Goal: Communication & Community: Answer question/provide support

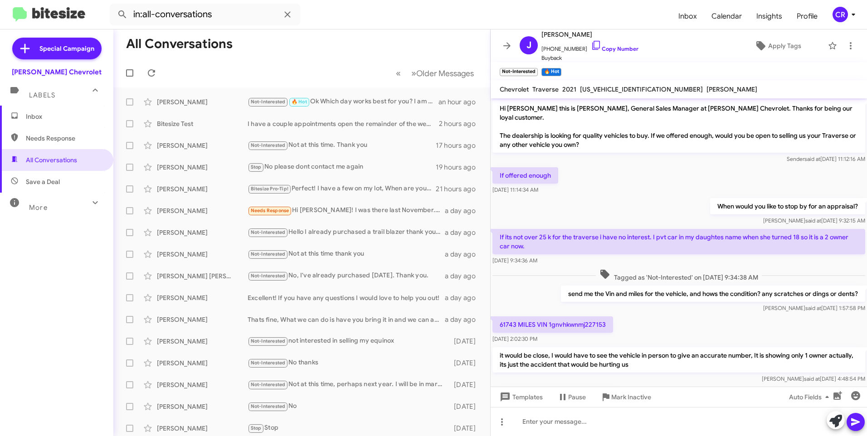
scroll to position [122, 0]
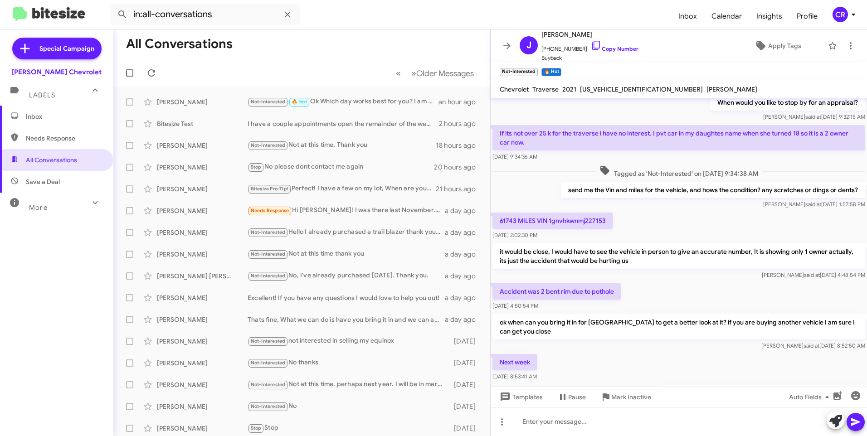
scroll to position [140, 0]
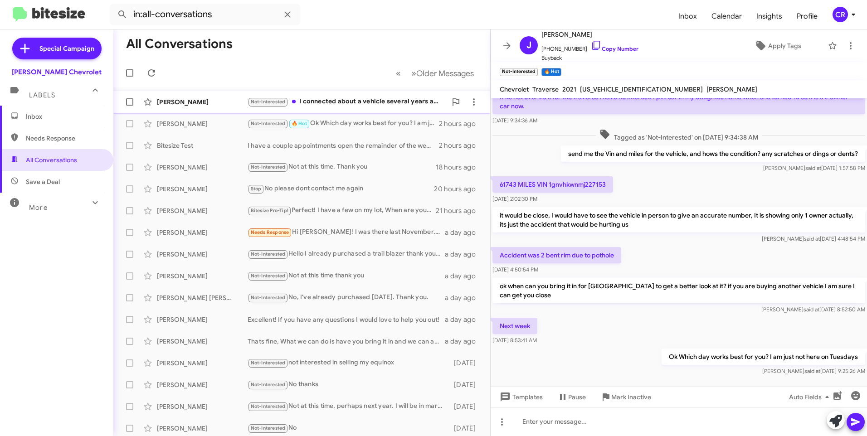
click at [338, 103] on div "Not-Interested I connected about a vehicle several years ago, not recently" at bounding box center [347, 102] width 199 height 10
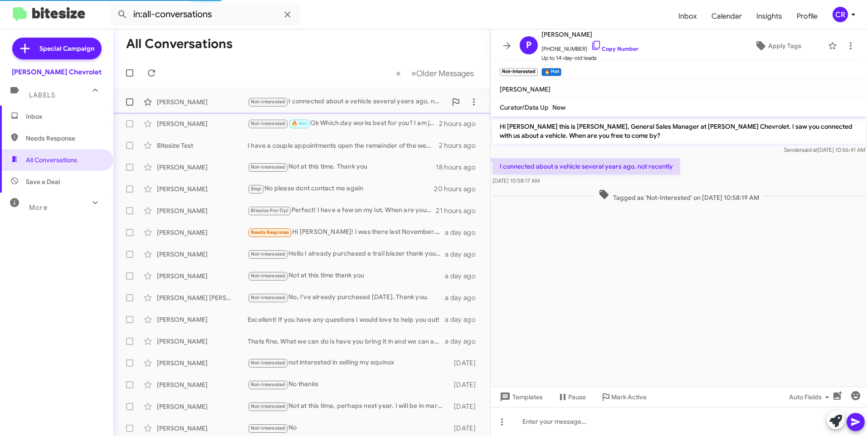
click at [344, 102] on div "Not-Interested I connected about a vehicle several years ago, not recently" at bounding box center [347, 102] width 199 height 10
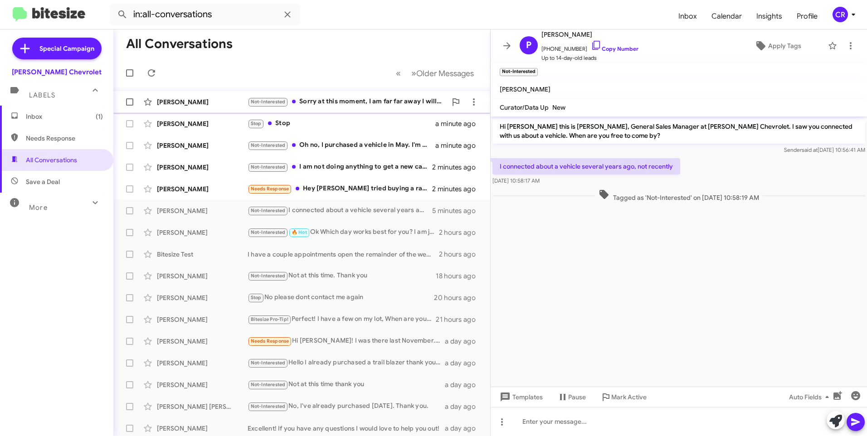
click at [356, 100] on div "Not-Interested Sorry at this moment, I am far far away I will contact you when …" at bounding box center [347, 102] width 199 height 10
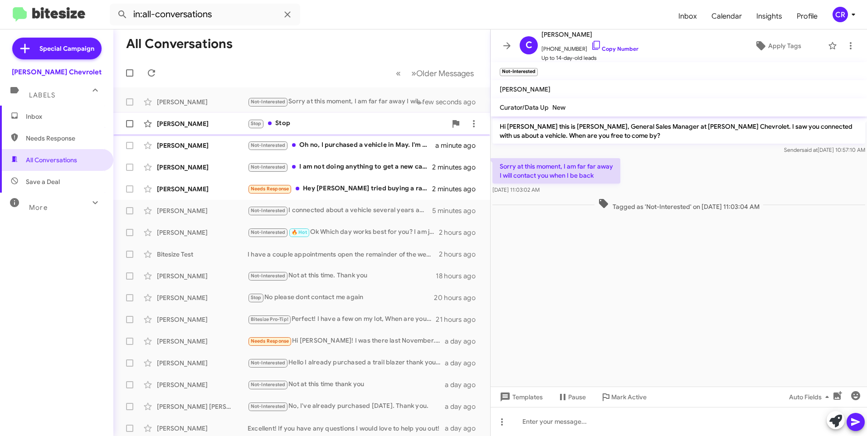
click at [327, 124] on div "Stop Stop" at bounding box center [347, 123] width 199 height 10
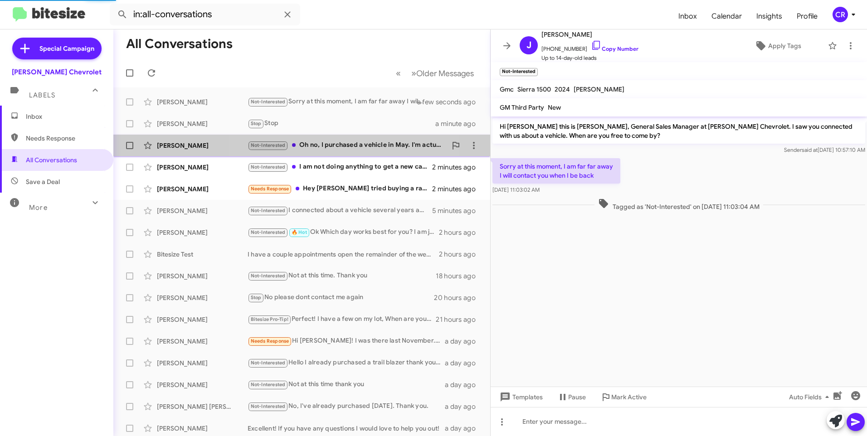
click at [325, 144] on div "Not-Interested Oh no, I purchased a vehicle in May. I'm actually good to go. I'…" at bounding box center [347, 145] width 199 height 10
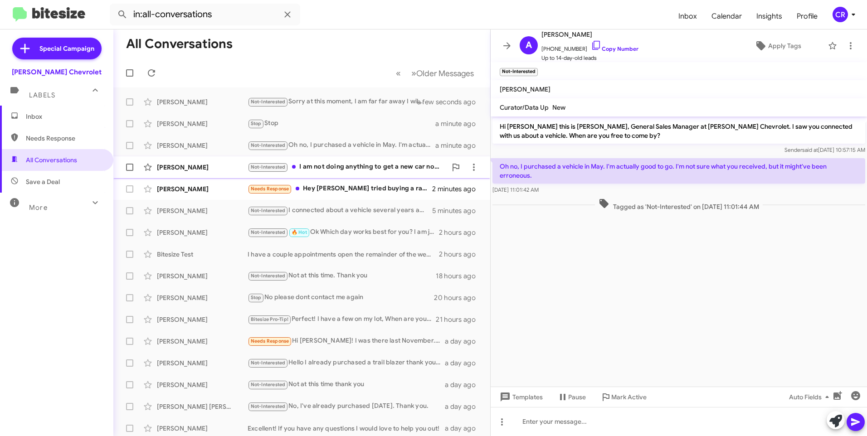
click at [329, 169] on div "Not-Interested I am not doing anything to get a new car now sorry have a great …" at bounding box center [347, 167] width 199 height 10
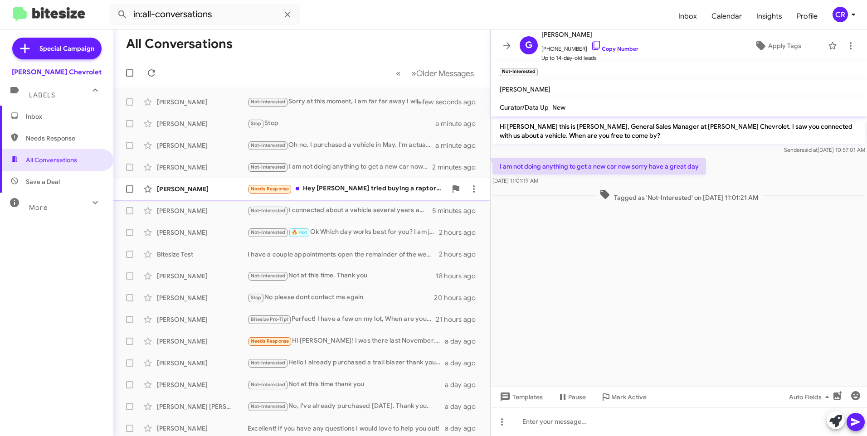
click at [335, 190] on div "Needs Response Hey Brent tried buying a raptor didn't workout quality auto mall…" at bounding box center [347, 189] width 199 height 10
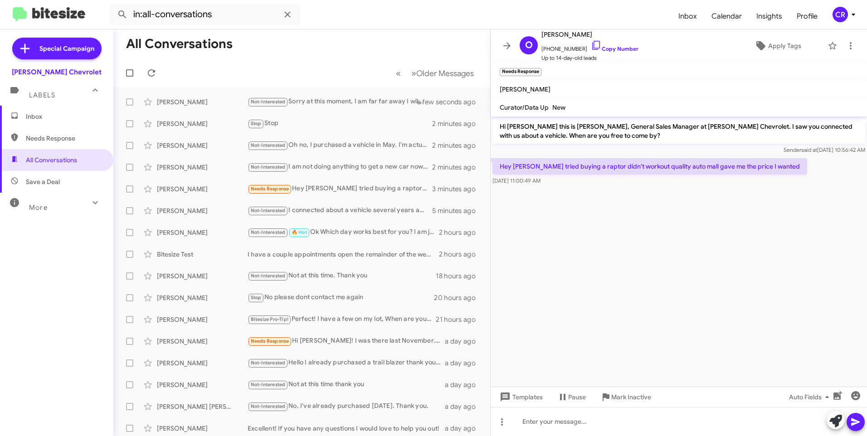
click at [62, 142] on span "Needs Response" at bounding box center [64, 138] width 77 height 9
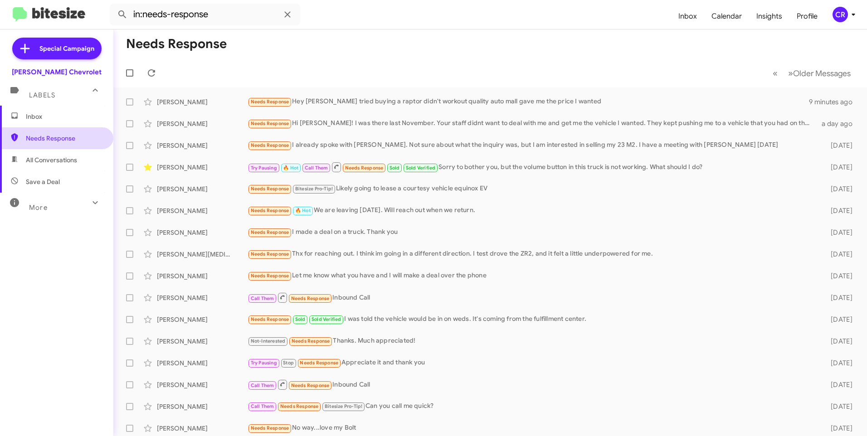
click at [63, 138] on span "Needs Response" at bounding box center [64, 138] width 77 height 9
click at [54, 156] on span "All Conversations" at bounding box center [51, 160] width 51 height 9
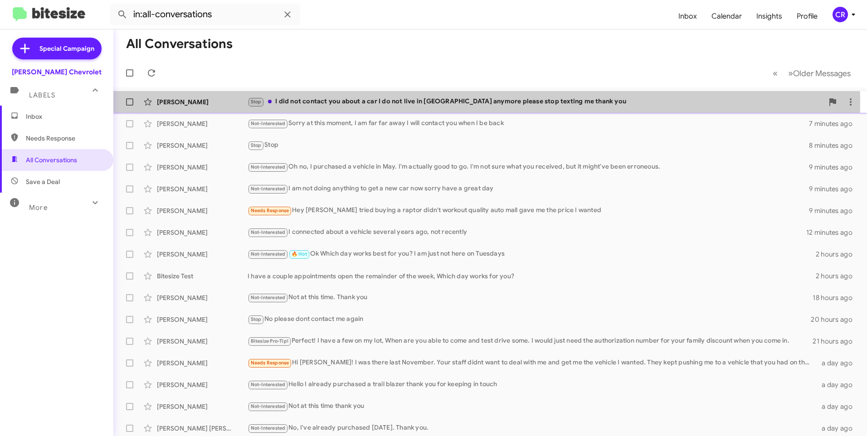
click at [328, 103] on div "Stop I did not contact you about a car I do not live in nj anymore please stop …" at bounding box center [536, 102] width 576 height 10
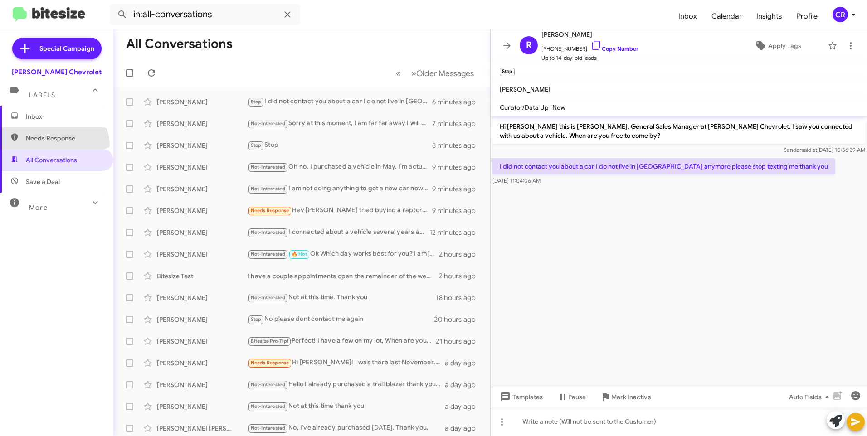
click at [48, 147] on span "Needs Response" at bounding box center [56, 138] width 113 height 22
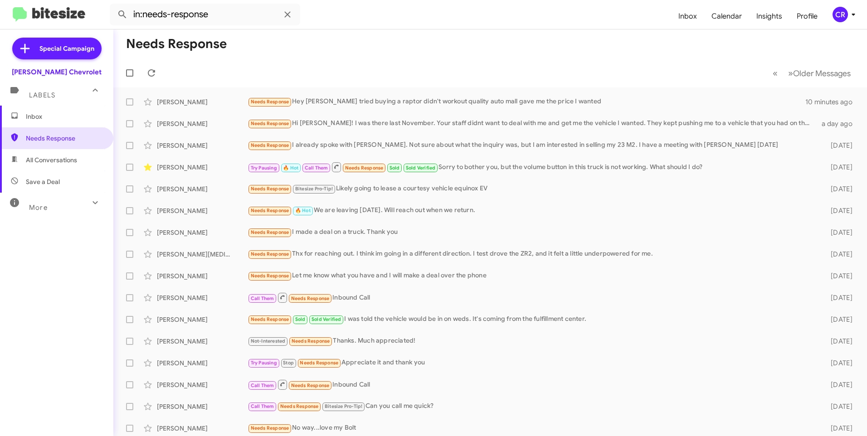
click at [49, 182] on span "Save a Deal" at bounding box center [43, 181] width 34 height 9
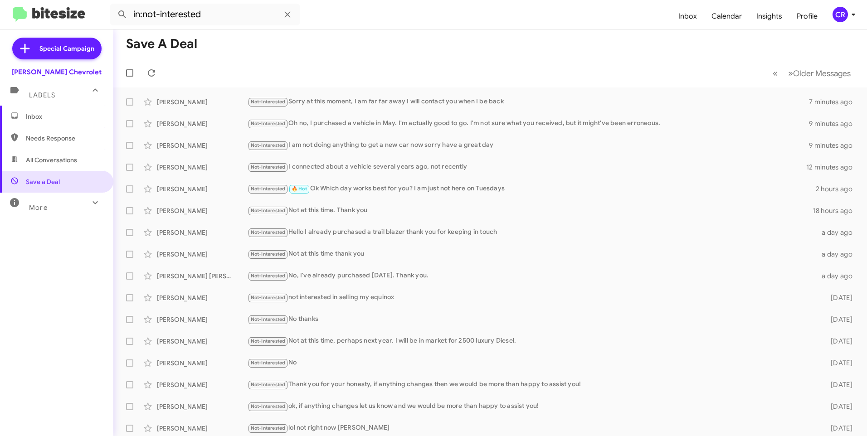
click at [42, 140] on span "Needs Response" at bounding box center [64, 138] width 77 height 9
type input "in:needs-response"
